Goal: Use online tool/utility: Utilize a website feature to perform a specific function

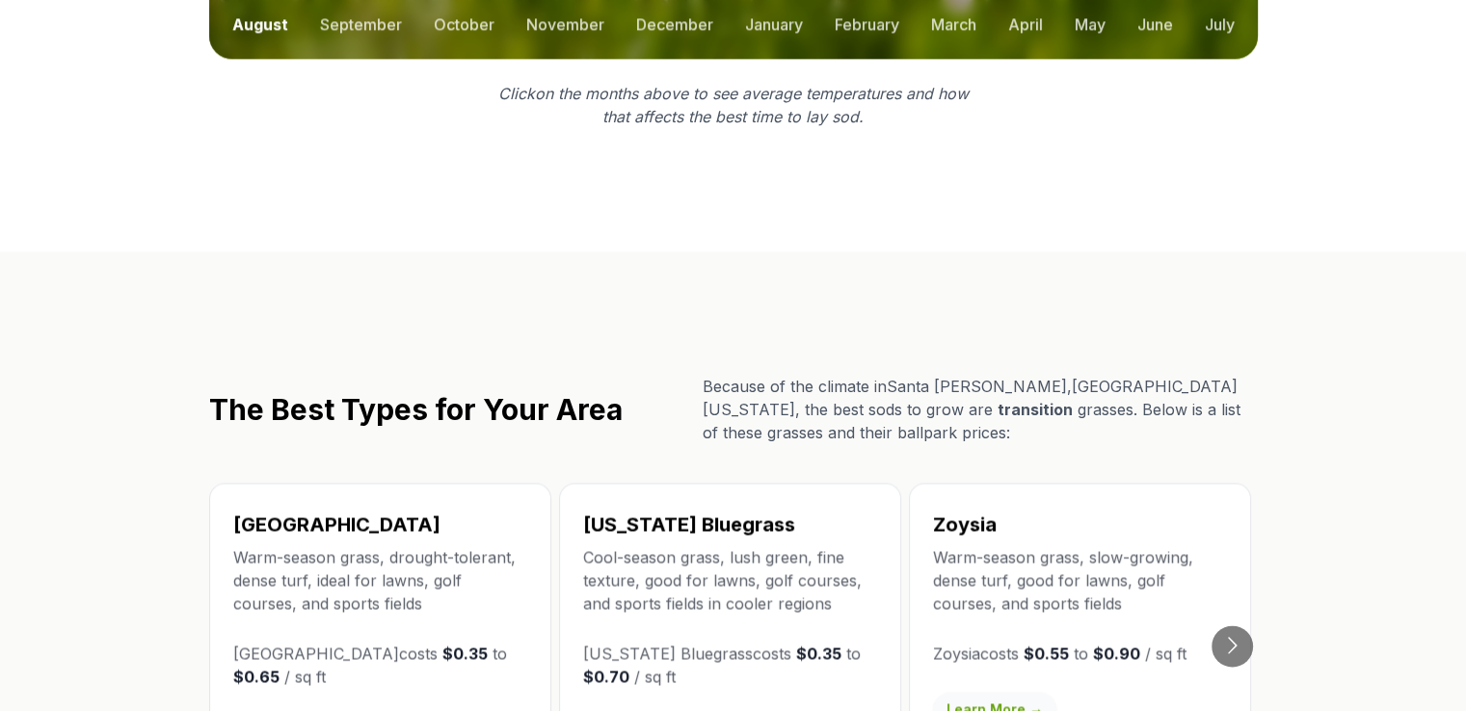
scroll to position [3046, 0]
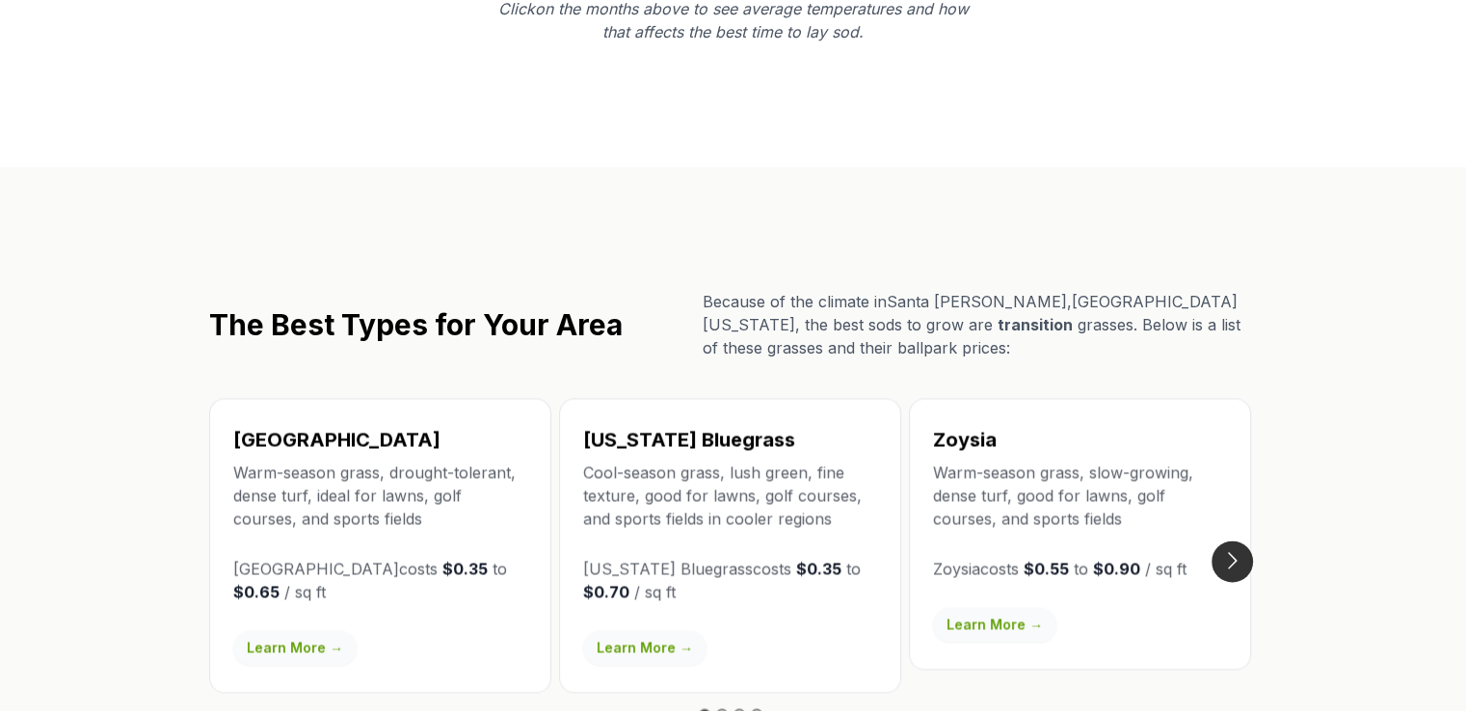
click at [1242, 541] on button "Go to next slide" at bounding box center [1232, 561] width 41 height 41
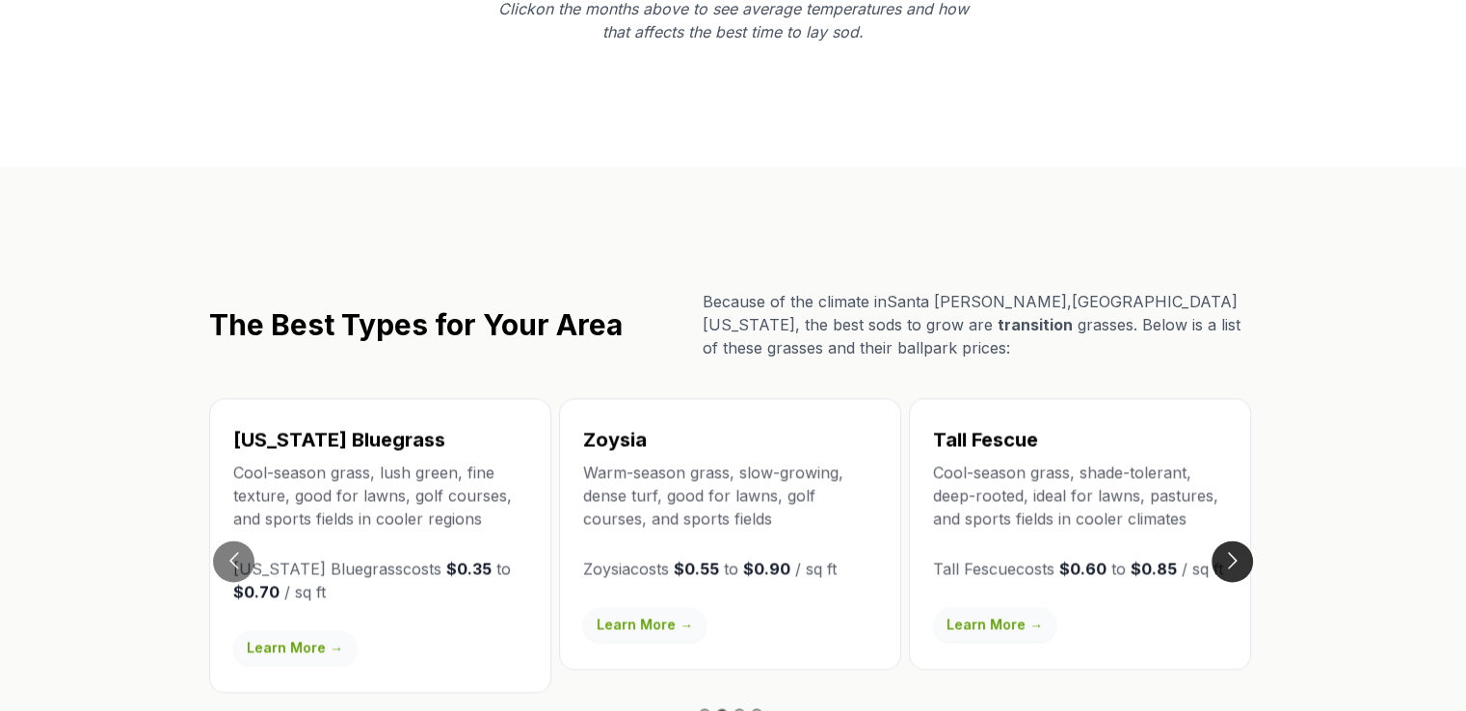
click at [1242, 541] on button "Go to next slide" at bounding box center [1232, 561] width 41 height 41
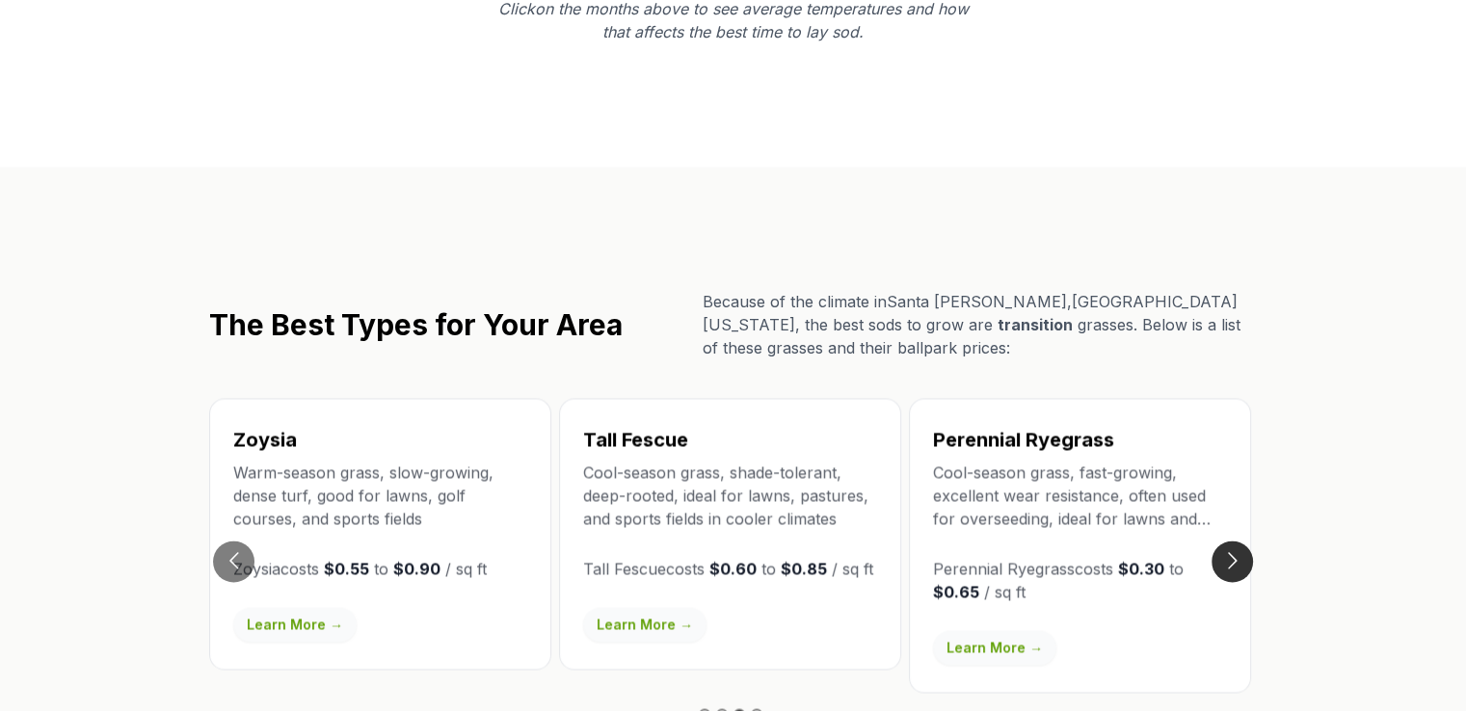
click at [1242, 541] on button "Go to next slide" at bounding box center [1232, 561] width 41 height 41
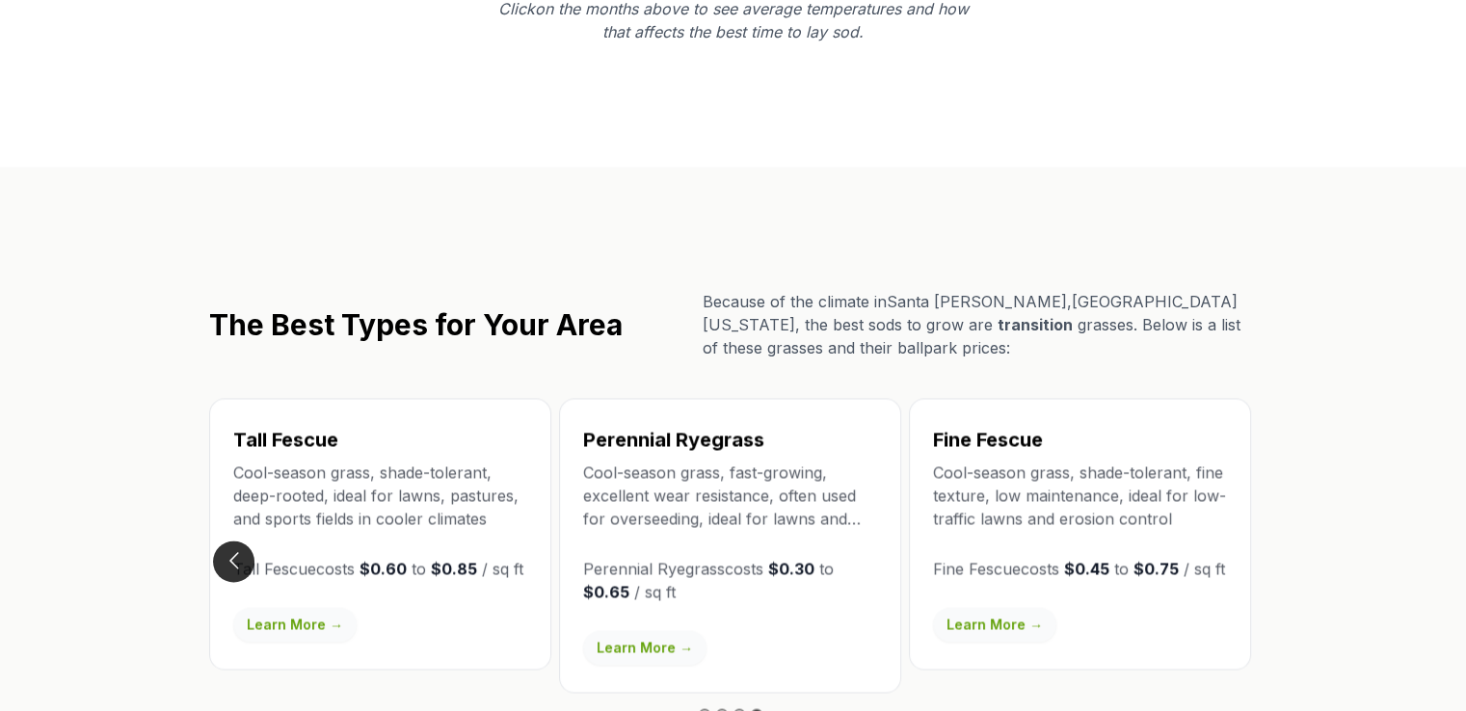
click at [237, 541] on button "Go to previous slide" at bounding box center [233, 561] width 41 height 41
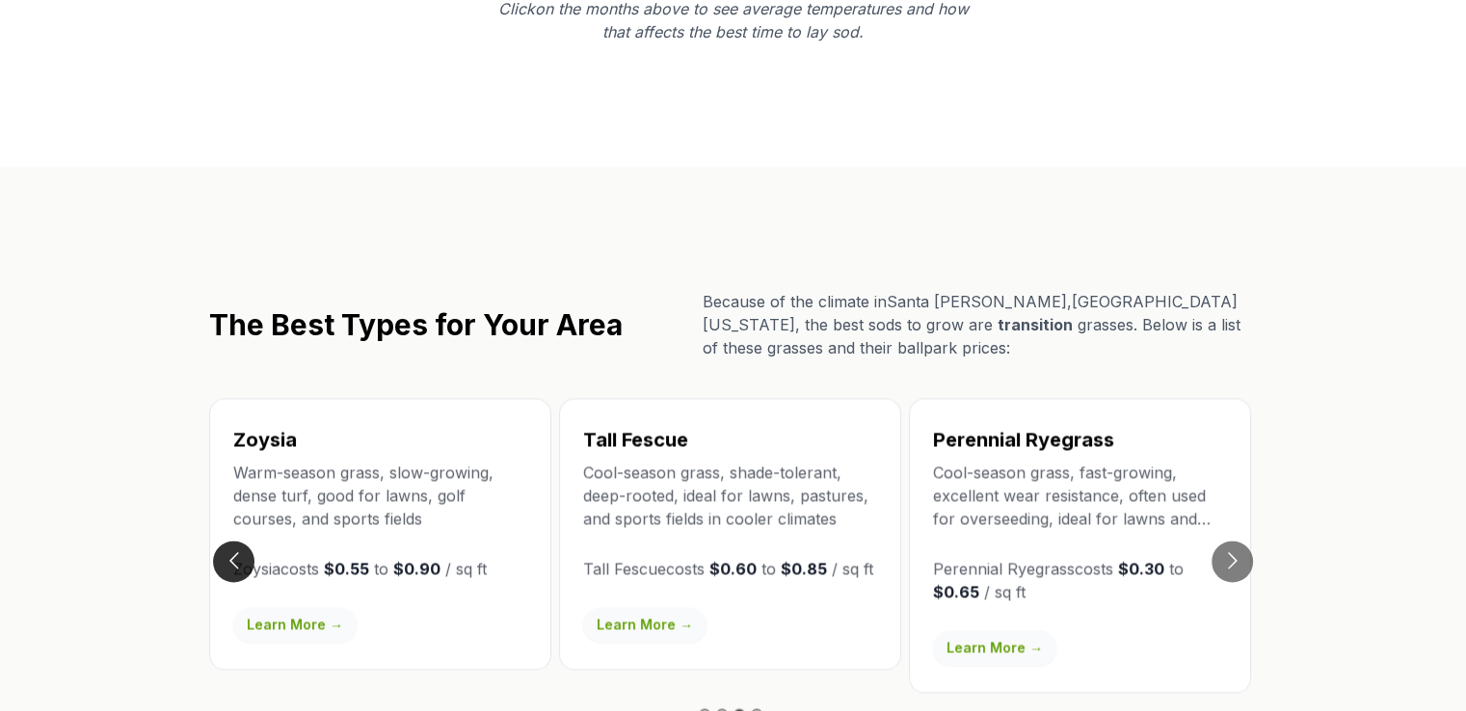
click at [237, 541] on button "Go to previous slide" at bounding box center [233, 561] width 41 height 41
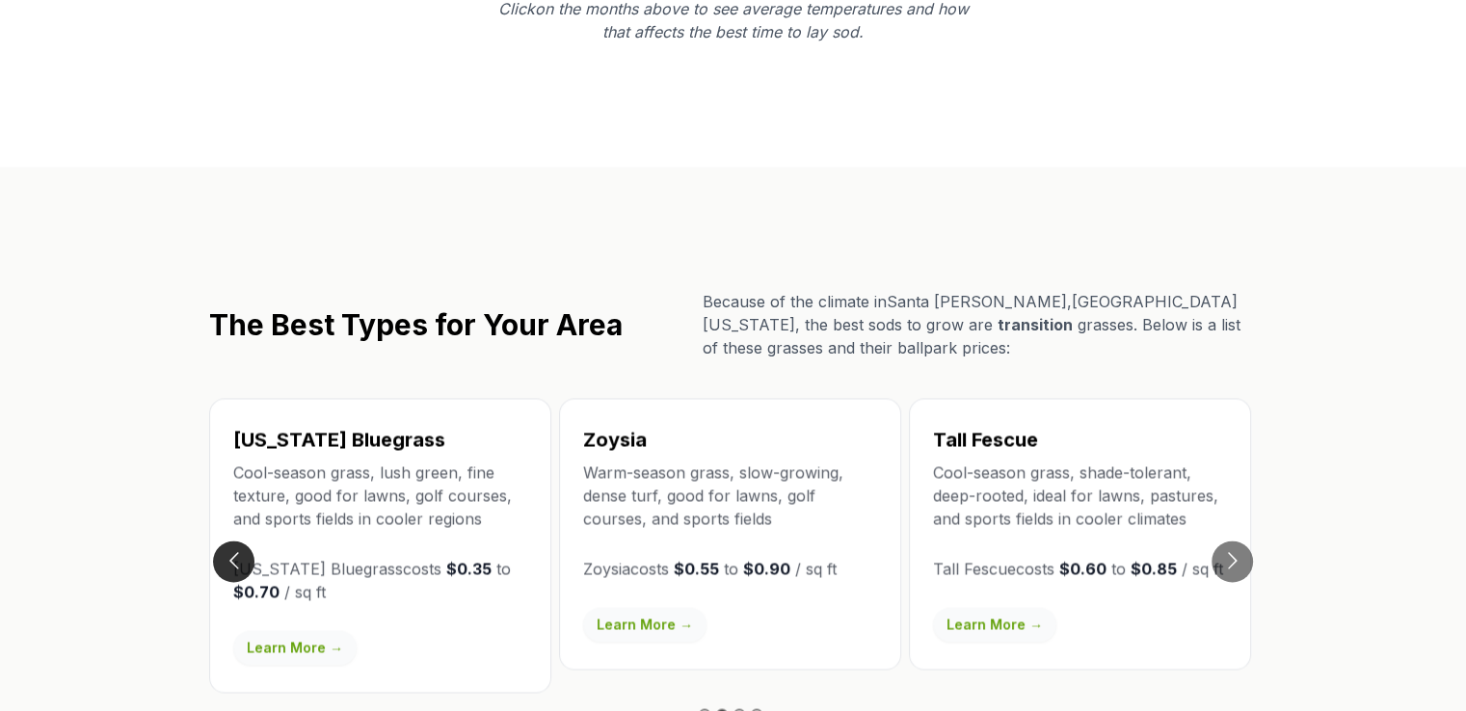
click at [237, 541] on button "Go to previous slide" at bounding box center [233, 561] width 41 height 41
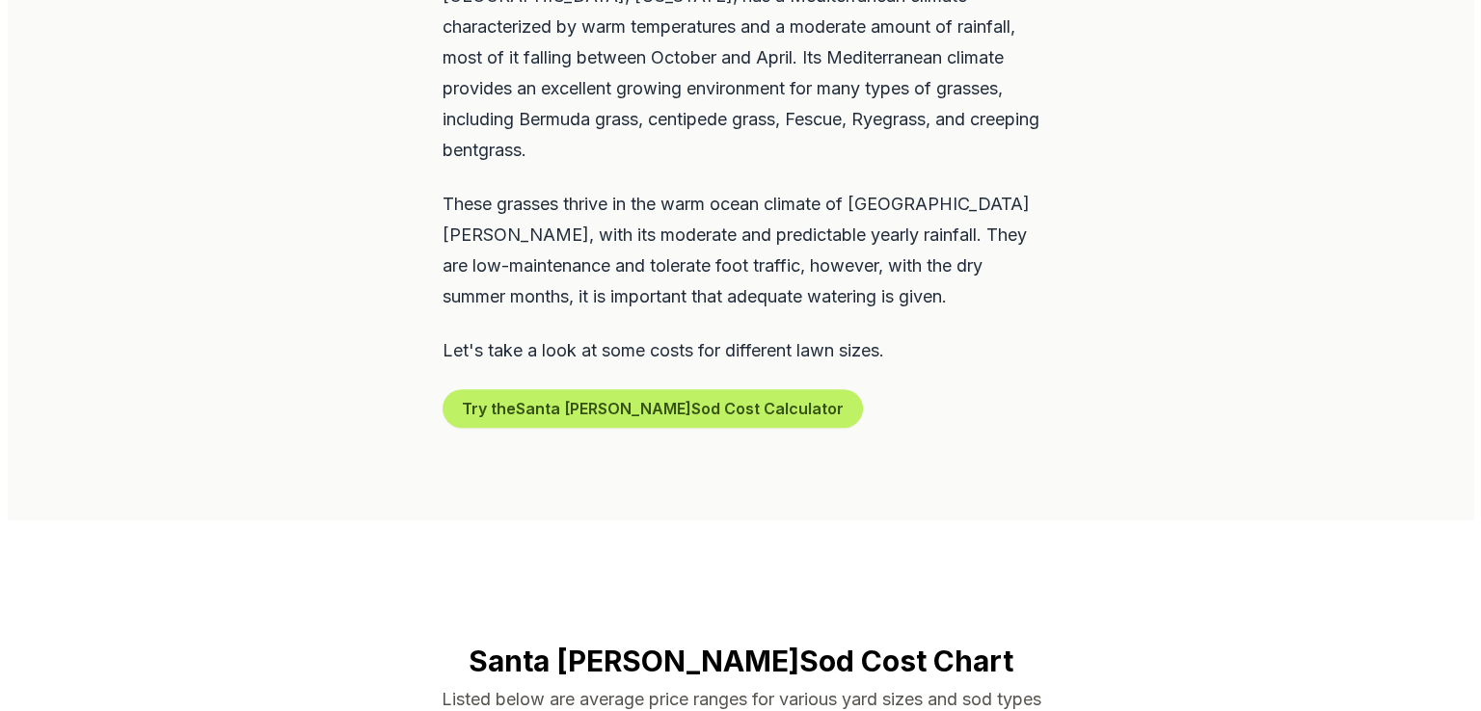
scroll to position [1080, 0]
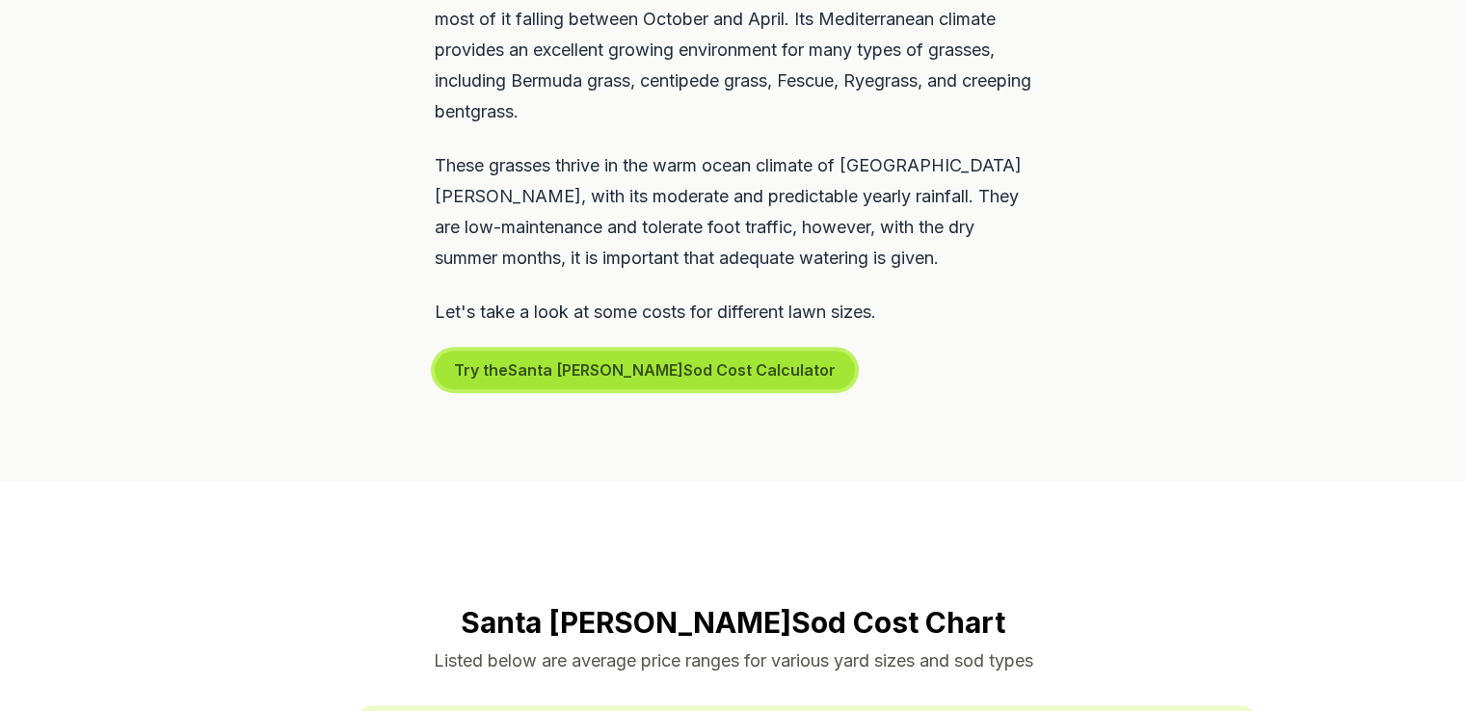
click at [629, 351] on button "Try the Santa Barbara Sod Cost Calculator" at bounding box center [645, 370] width 420 height 39
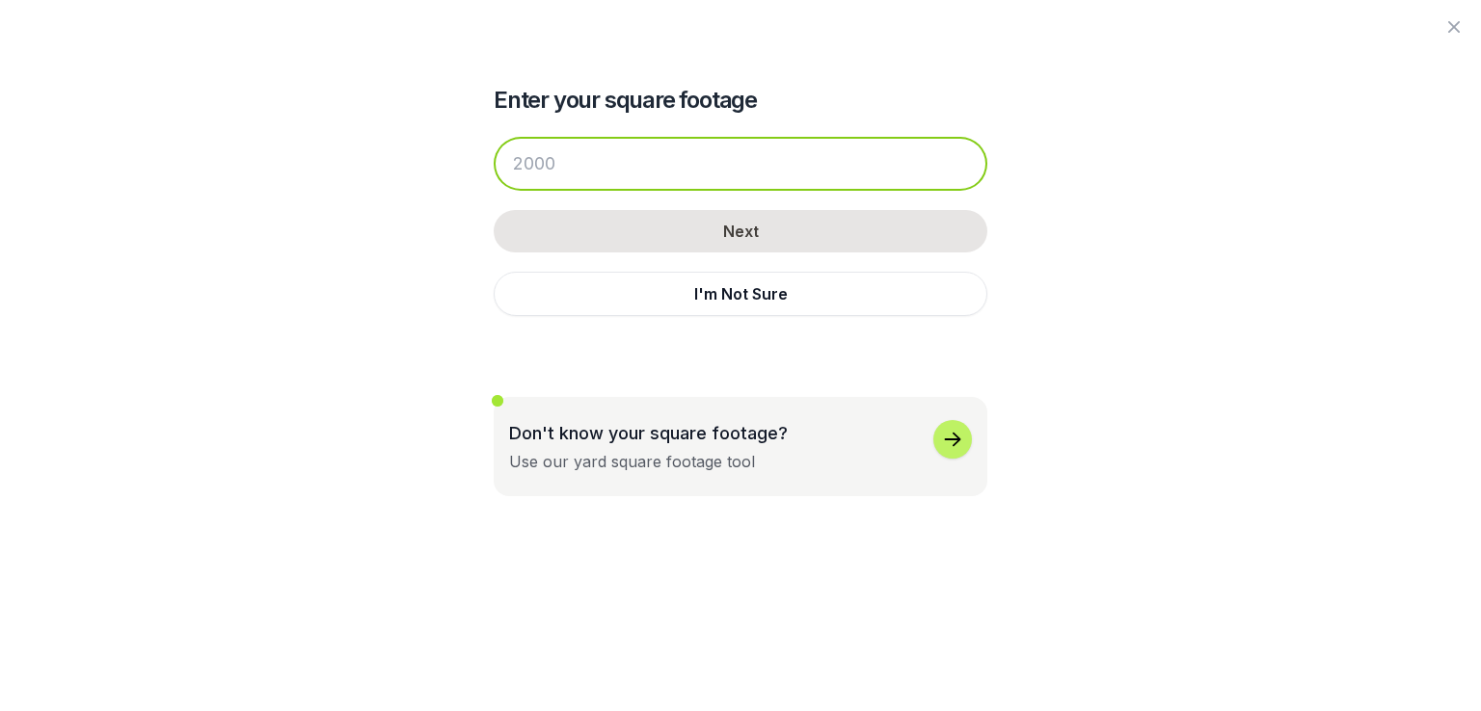
click at [572, 159] on input "number" at bounding box center [741, 164] width 494 height 54
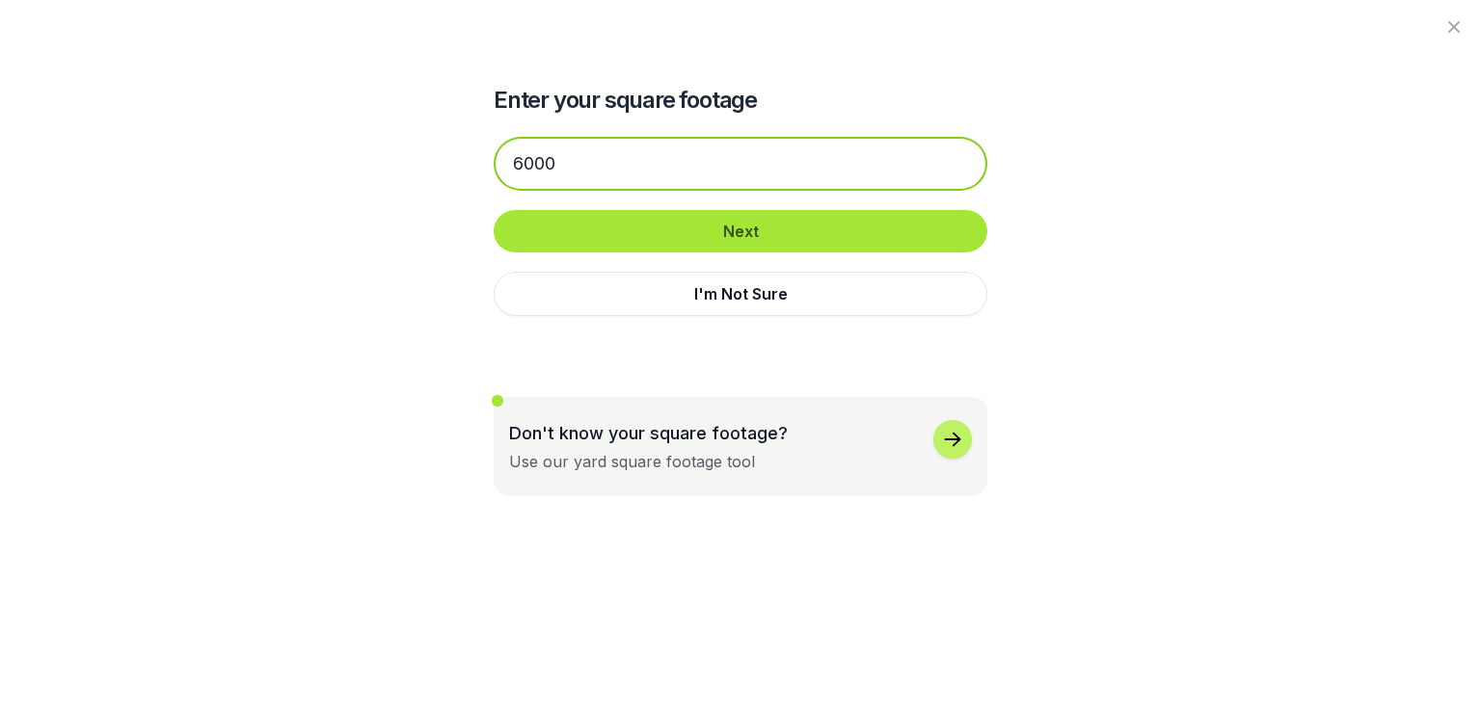
type input "6000"
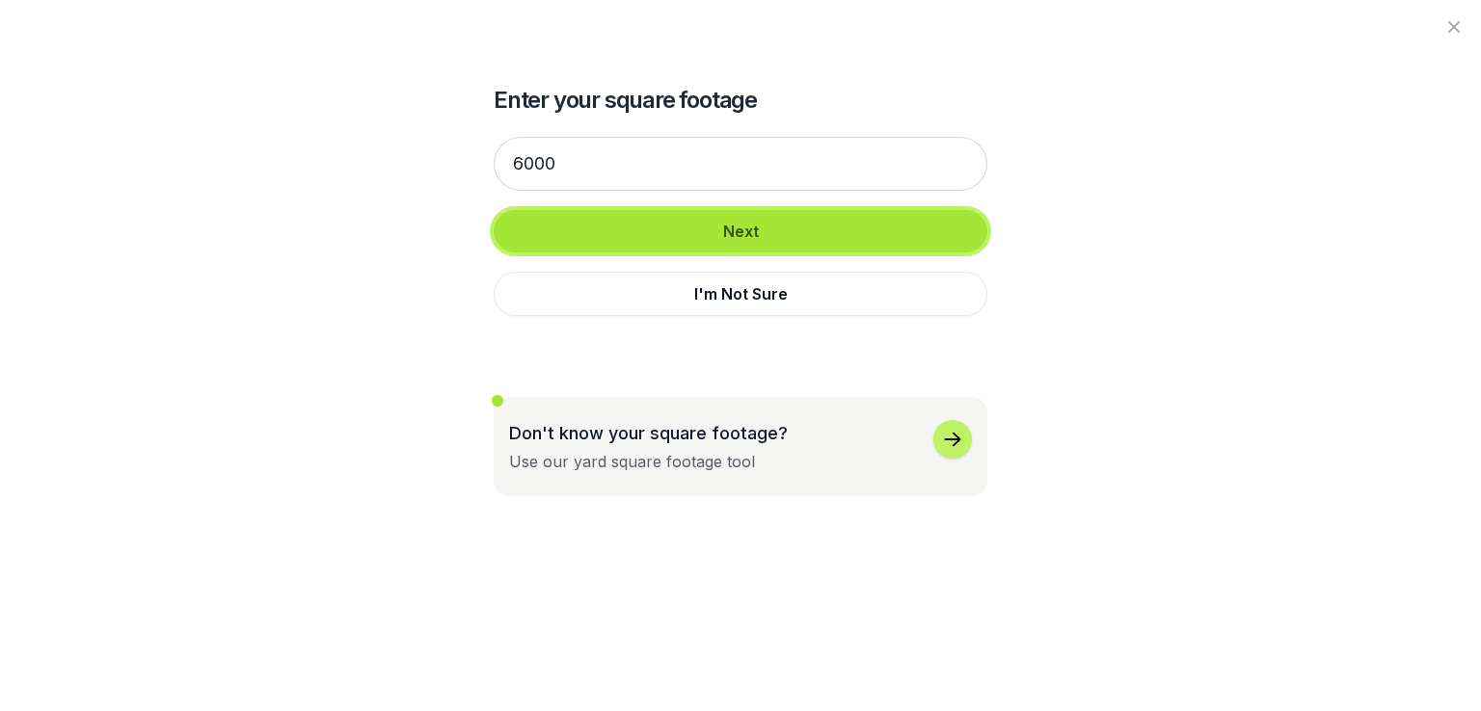
click at [698, 221] on button "Next" at bounding box center [741, 231] width 494 height 42
